Goal: Information Seeking & Learning: Find specific fact

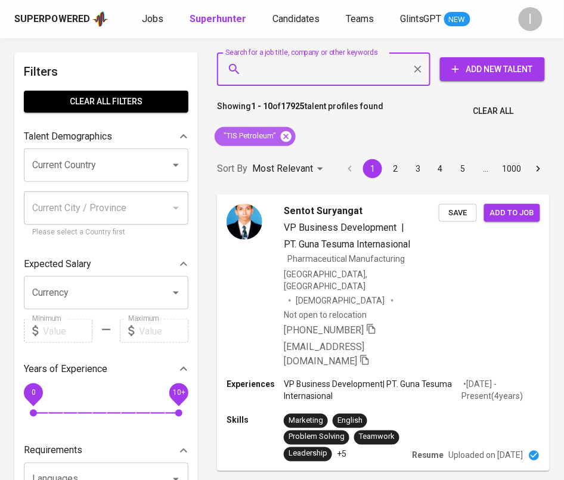
click at [291, 135] on icon at bounding box center [286, 135] width 11 height 11
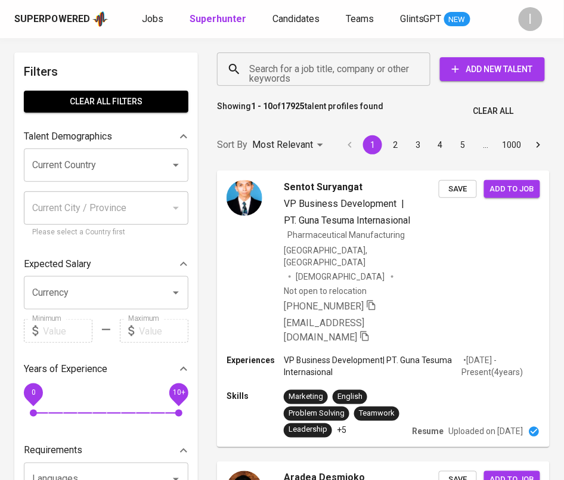
click at [307, 64] on input "Search for a job title, company or other keywords" at bounding box center [326, 69] width 161 height 23
paste input "[URL][DOMAIN_NAME]"
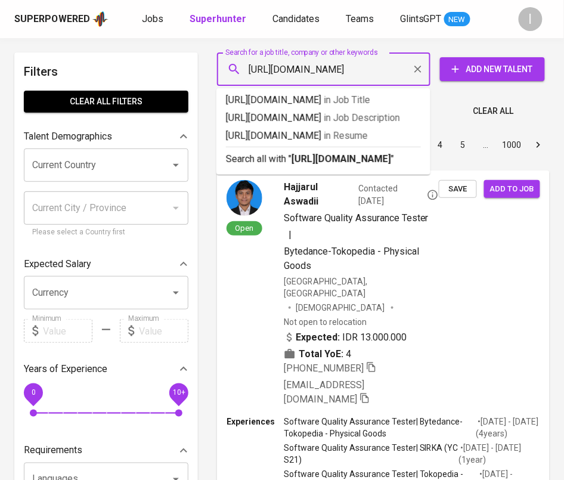
type input "[URL][DOMAIN_NAME]"
click at [307, 64] on input "[URL][DOMAIN_NAME]" at bounding box center [326, 69] width 161 height 23
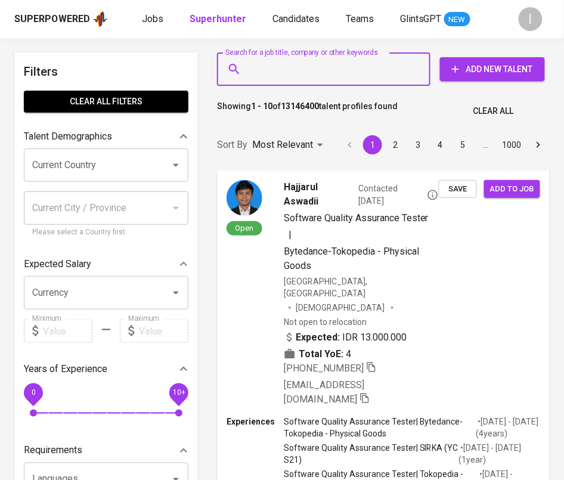
scroll to position [0, 0]
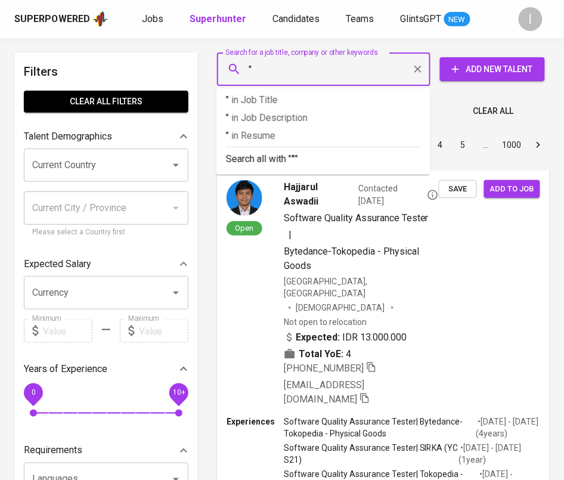
paste input "Charmindo [PERSON_NAME]"
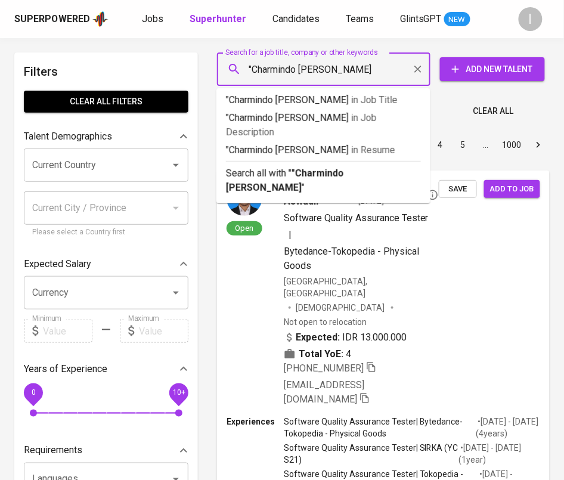
type input ""Charmindo [PERSON_NAME]""
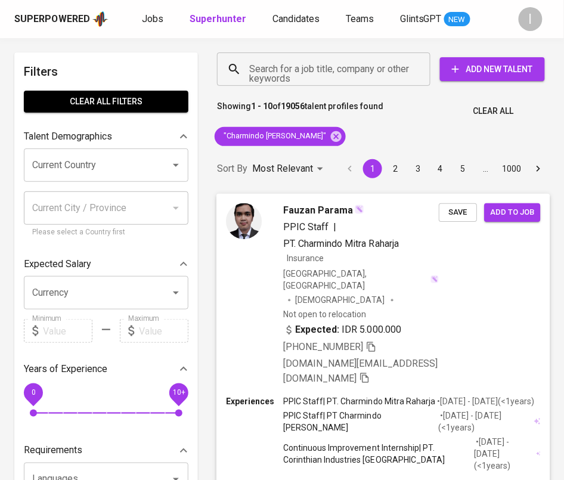
scroll to position [517, 0]
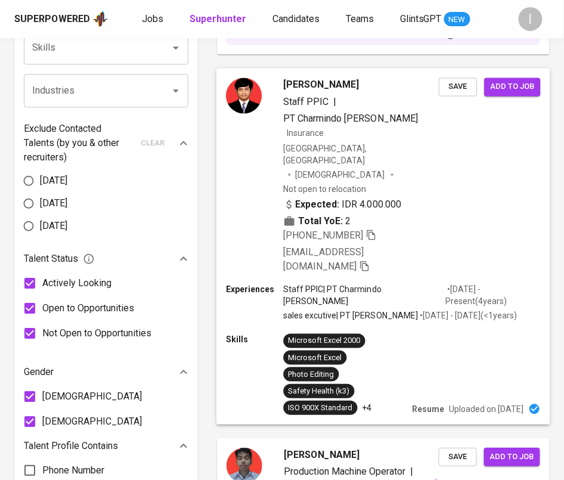
click at [374, 229] on icon "button" at bounding box center [371, 234] width 11 height 11
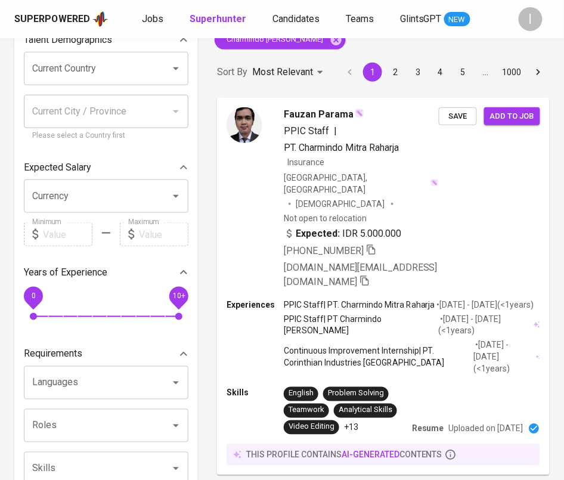
scroll to position [0, 0]
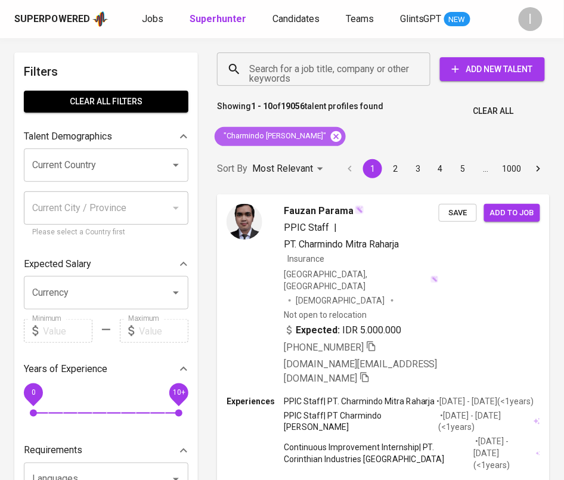
click at [331, 136] on icon at bounding box center [336, 135] width 11 height 11
click at [356, 66] on input "Search for a job title, company or other keywords" at bounding box center [326, 69] width 161 height 23
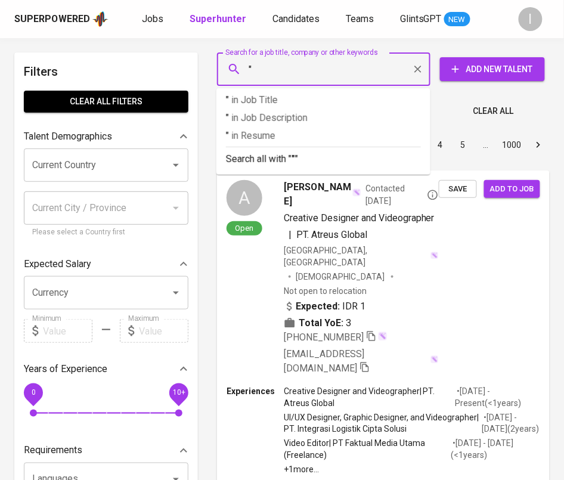
paste input "Maha Sentral Spjati"
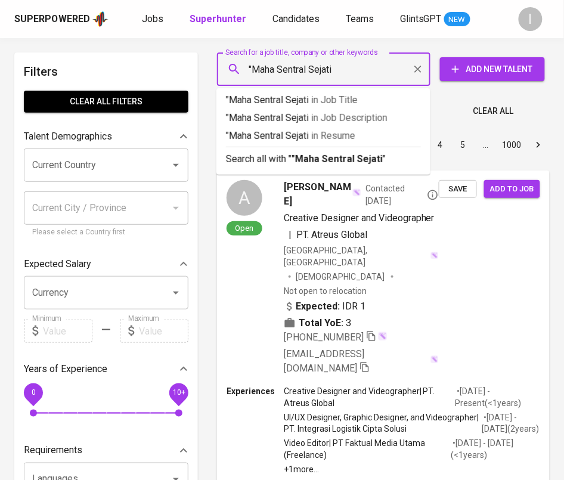
type input ""Maha Sentral Sejati""
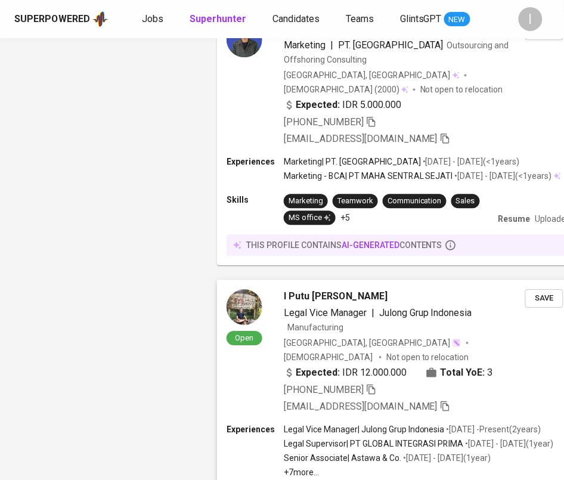
scroll to position [1346, 0]
